Goal: Book appointment/travel/reservation

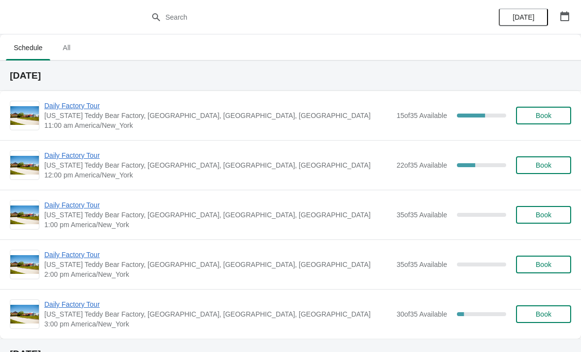
click at [82, 109] on span "Daily Factory Tour" at bounding box center [217, 106] width 347 height 10
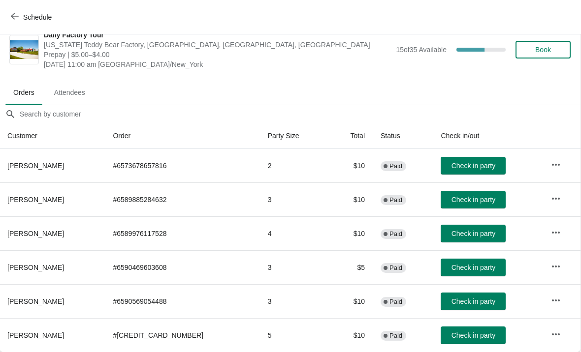
scroll to position [14, 0]
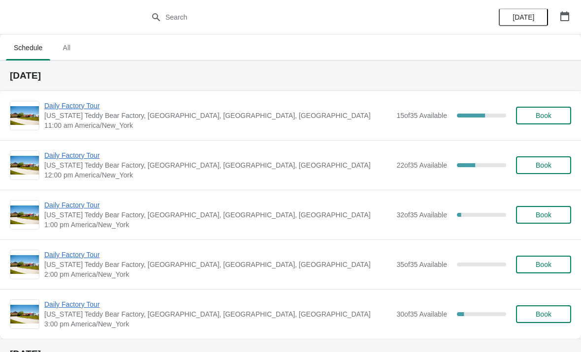
click at [76, 154] on span "Daily Factory Tour" at bounding box center [217, 156] width 347 height 10
click at [88, 159] on span "Daily Factory Tour" at bounding box center [217, 156] width 347 height 10
